Goal: Information Seeking & Learning: Learn about a topic

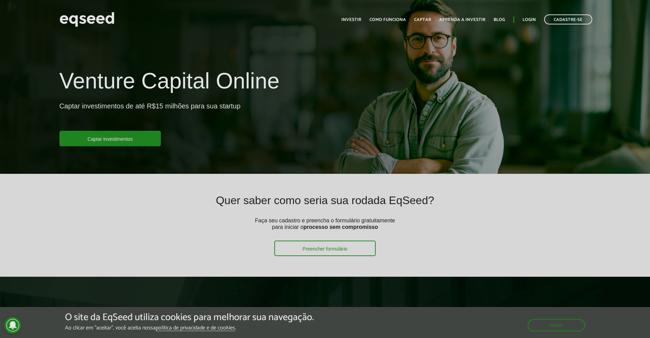
drag, startPoint x: 288, startPoint y: 221, endPoint x: 301, endPoint y: 92, distance: 129.3
click at [354, 18] on link "Investir" at bounding box center [352, 20] width 20 height 4
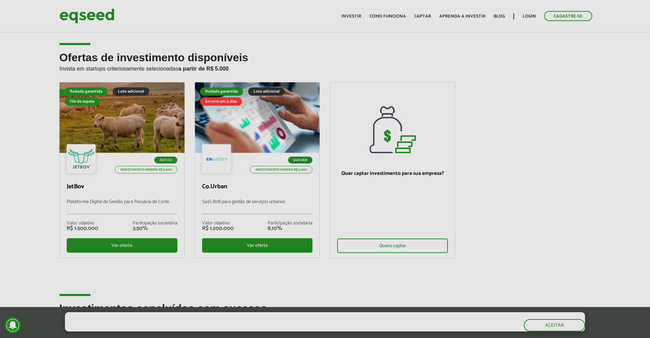
drag, startPoint x: 401, startPoint y: 236, endPoint x: 608, endPoint y: 142, distance: 227.1
click at [608, 142] on div "Ofertas de investimento disponíveis Invista em startups criteriosamente selecio…" at bounding box center [325, 177] width 650 height 251
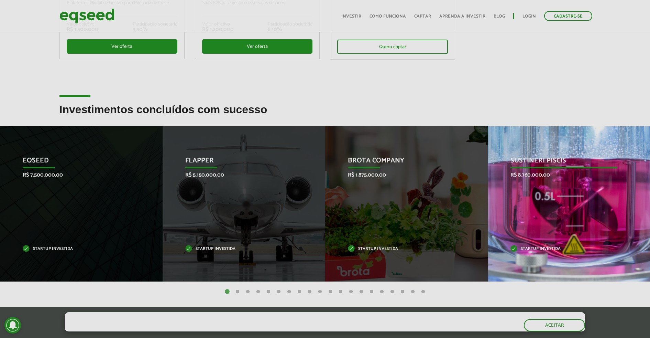
scroll to position [258, 0]
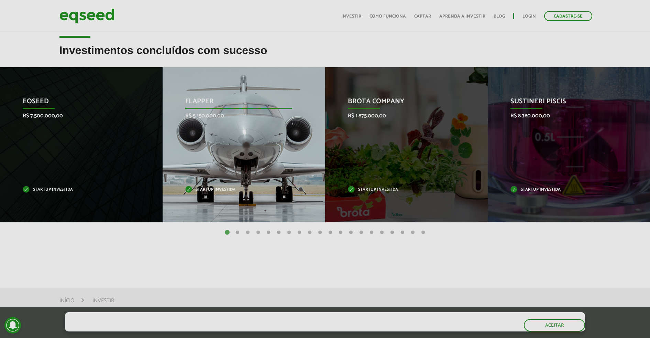
click at [240, 163] on div "Flapper R$ 5.150.000,00 Startup investida" at bounding box center [239, 144] width 152 height 155
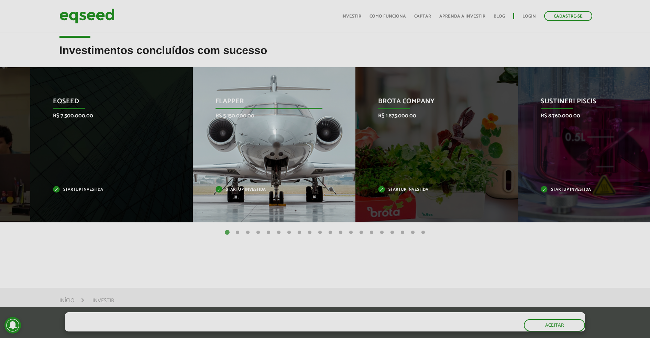
drag, startPoint x: 213, startPoint y: 100, endPoint x: 251, endPoint y: 99, distance: 38.9
click at [251, 99] on p "Flapper" at bounding box center [269, 103] width 107 height 12
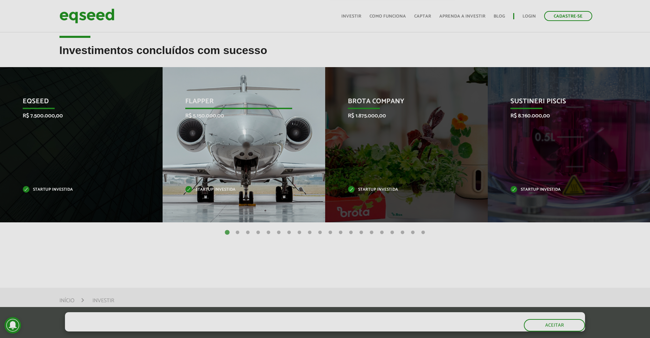
click at [192, 97] on p "Flapper" at bounding box center [238, 103] width 107 height 12
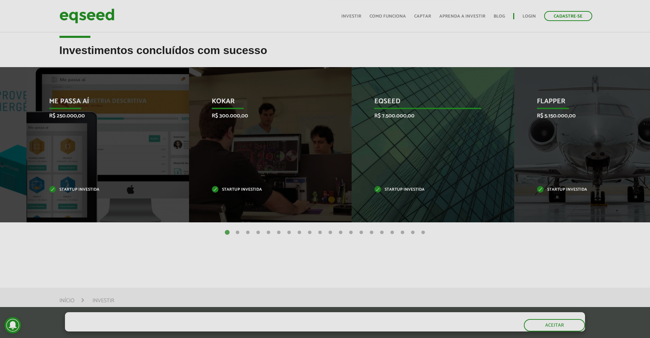
drag, startPoint x: 84, startPoint y: 153, endPoint x: 437, endPoint y: 183, distance: 354.5
click at [437, 183] on div "EqSeed R$ 7.500.000,00 Startup investida" at bounding box center [428, 144] width 152 height 155
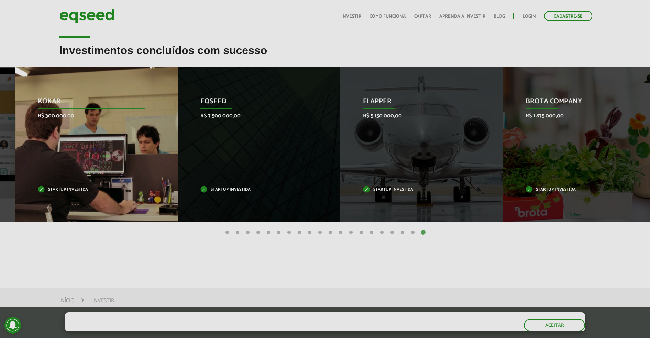
drag, startPoint x: 556, startPoint y: 193, endPoint x: 42, endPoint y: 200, distance: 514.6
click at [62, 197] on div "Kokar R$ 300.000,00 Startup investida" at bounding box center [91, 144] width 152 height 155
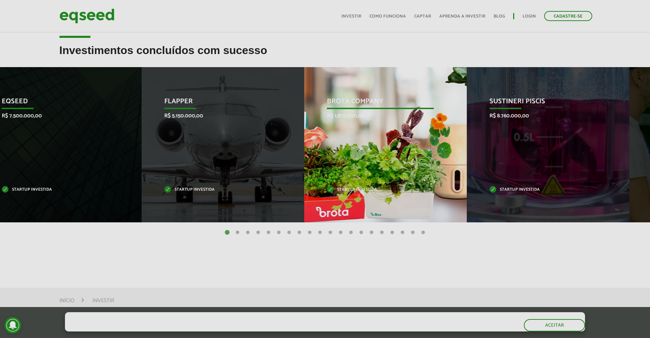
drag, startPoint x: 465, startPoint y: 162, endPoint x: 0, endPoint y: 171, distance: 464.8
click at [304, 177] on div "Brota Company R$ 1.875.000,00 Startup investida" at bounding box center [380, 144] width 152 height 155
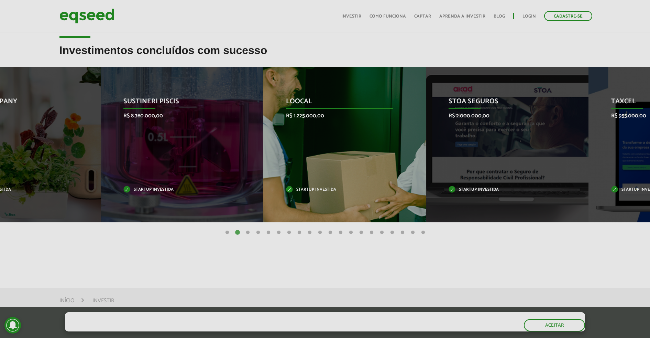
drag, startPoint x: 364, startPoint y: 144, endPoint x: 415, endPoint y: 154, distance: 51.9
click at [415, 154] on div "Loocal R$ 1.225.000,00 Startup investida" at bounding box center [339, 144] width 152 height 155
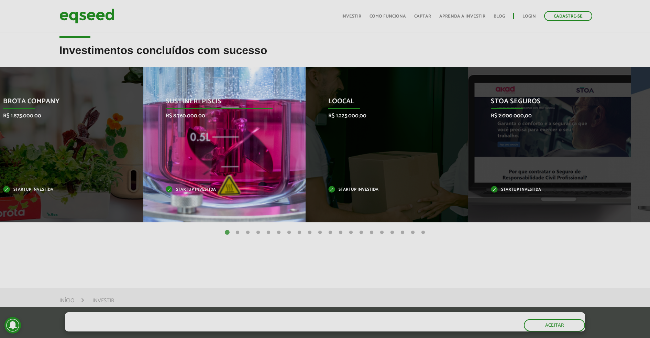
drag, startPoint x: 519, startPoint y: 152, endPoint x: 169, endPoint y: 176, distance: 350.3
click at [171, 175] on div "Sustineri Piscis R$ 8.760.000,00 Startup investida" at bounding box center [219, 144] width 152 height 155
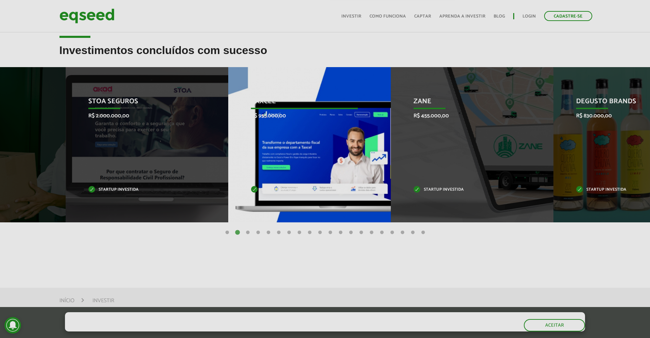
drag, startPoint x: 401, startPoint y: 202, endPoint x: 114, endPoint y: 200, distance: 287.2
click at [228, 200] on div "Taxcel R$ 955.000,00 Startup investida" at bounding box center [304, 144] width 152 height 155
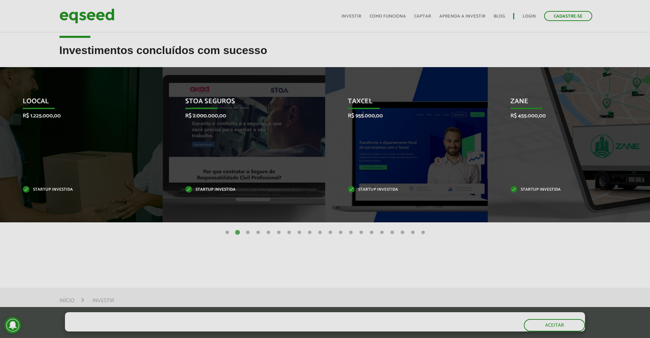
drag, startPoint x: 164, startPoint y: 209, endPoint x: 480, endPoint y: 221, distance: 316.0
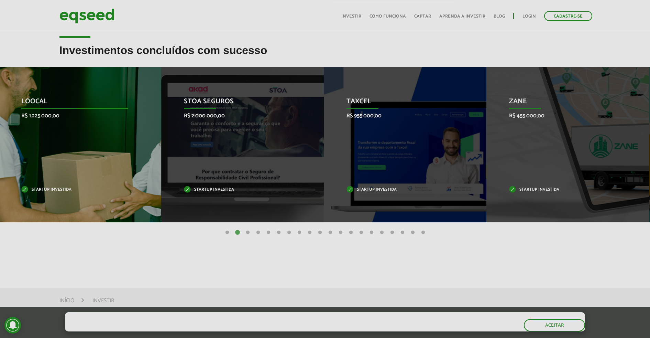
drag, startPoint x: 467, startPoint y: 177, endPoint x: 69, endPoint y: 213, distance: 399.6
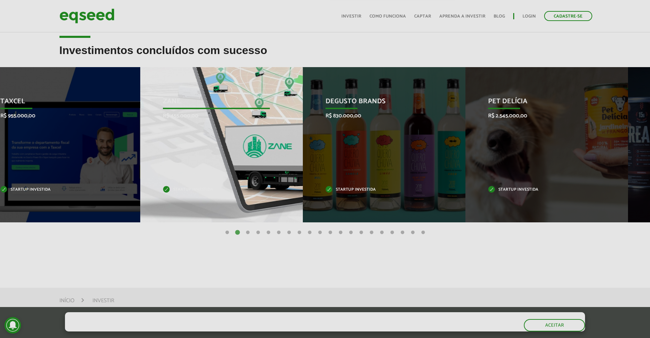
drag, startPoint x: 515, startPoint y: 151, endPoint x: 73, endPoint y: 120, distance: 442.4
click at [140, 121] on div "Zane R$ 455.000,00 Startup investida" at bounding box center [216, 144] width 152 height 155
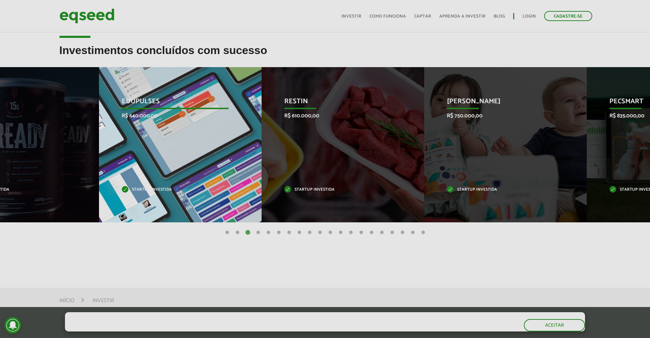
drag, startPoint x: 424, startPoint y: 152, endPoint x: 40, endPoint y: 159, distance: 384.3
click at [35, 162] on div "Bready R$ 590.000,00 Startup investida" at bounding box center [12, 144] width 152 height 155
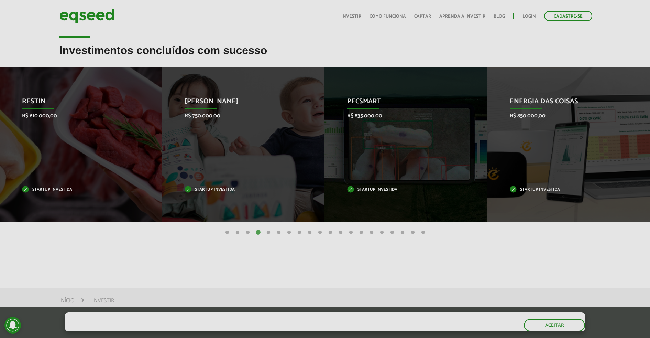
drag, startPoint x: 324, startPoint y: 147, endPoint x: 155, endPoint y: 164, distance: 169.8
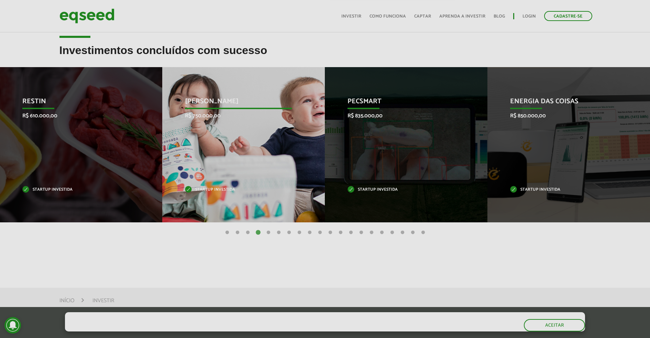
drag, startPoint x: 432, startPoint y: 144, endPoint x: 184, endPoint y: 107, distance: 250.5
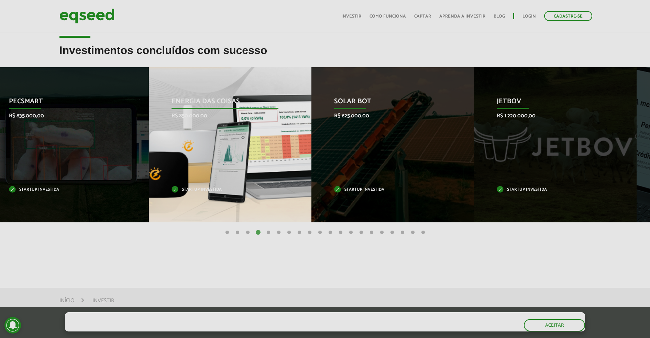
drag, startPoint x: 476, startPoint y: 132, endPoint x: 107, endPoint y: 111, distance: 369.3
click at [149, 111] on div "Energia das Coisas R$ 850.000,00 Startup investida" at bounding box center [225, 144] width 152 height 155
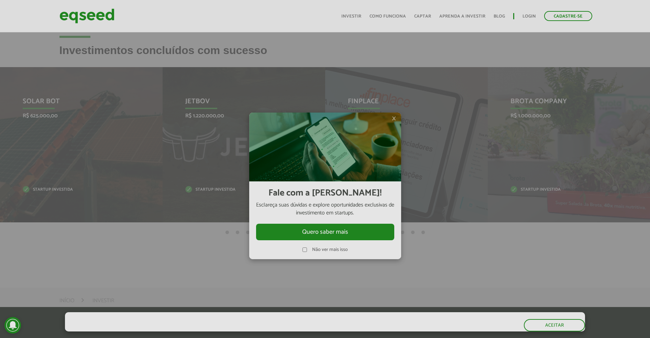
click at [325, 251] on label "Não ver mais isso" at bounding box center [330, 249] width 36 height 5
click at [393, 119] on span "×" at bounding box center [394, 118] width 4 height 8
